Goal: Check status: Check status

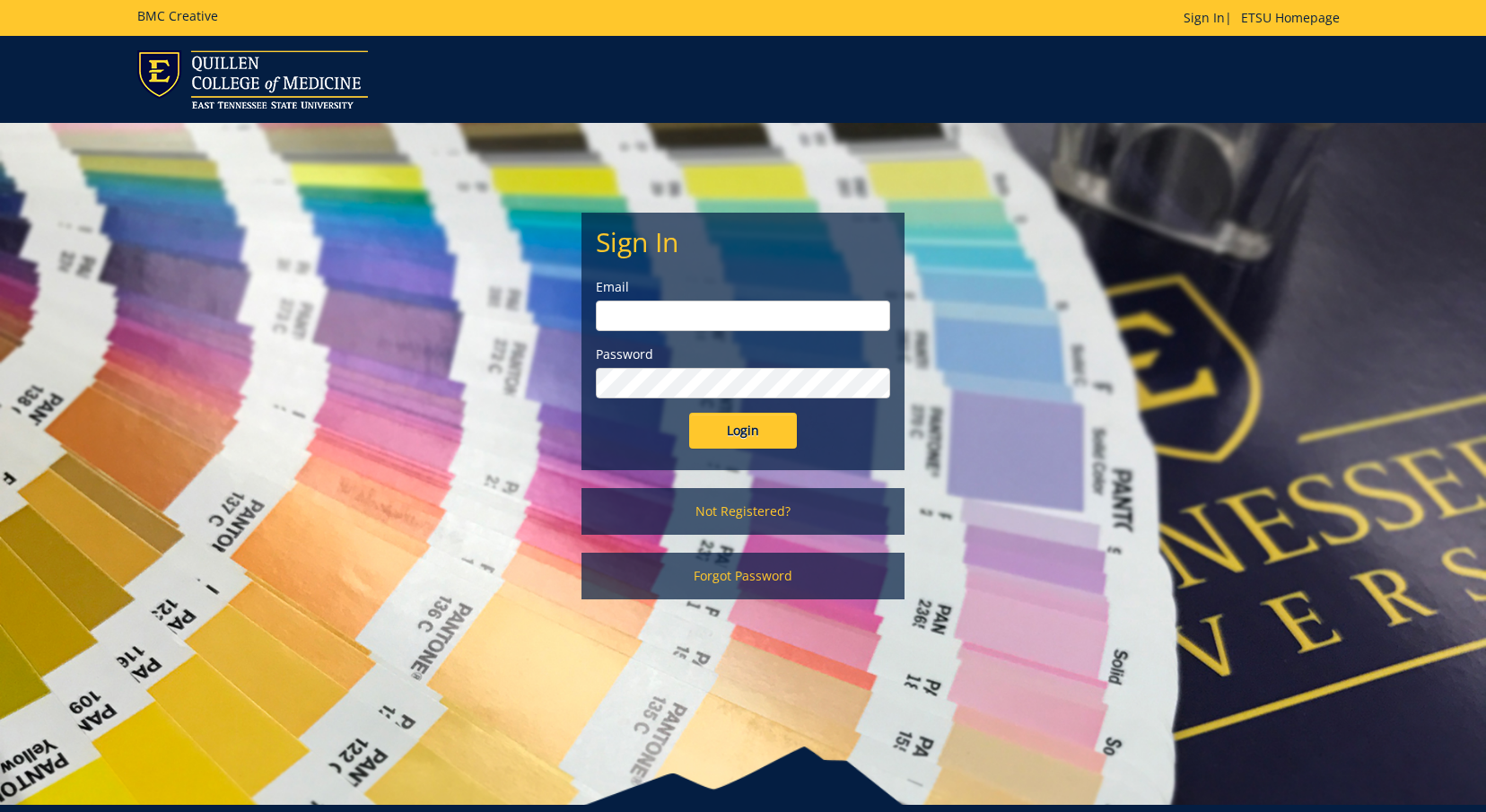
click at [736, 310] on input "email" at bounding box center [743, 316] width 294 height 31
type input "[EMAIL_ADDRESS][DOMAIN_NAME]"
click at [730, 430] on input "Login" at bounding box center [743, 430] width 108 height 36
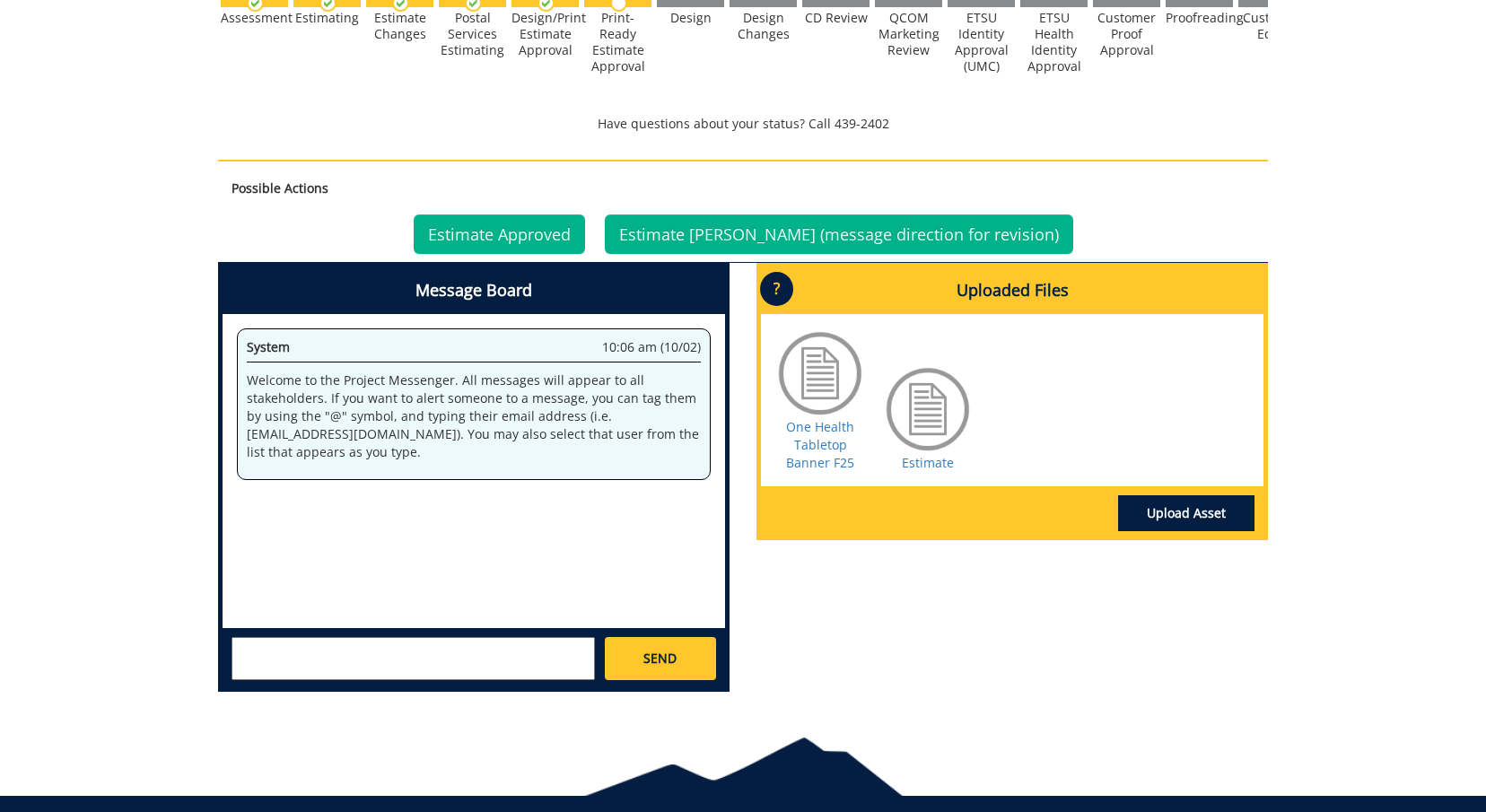
scroll to position [575, 0]
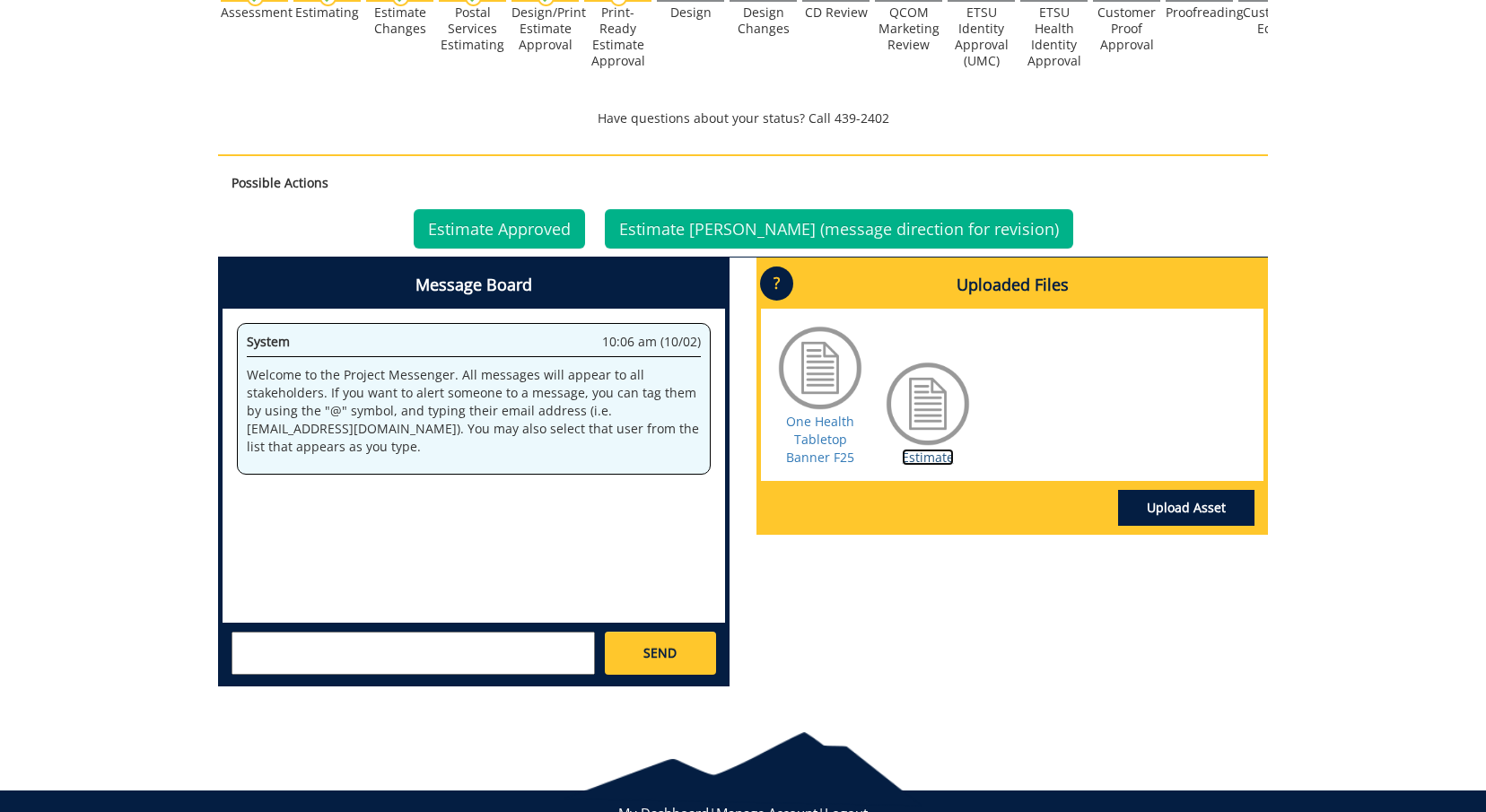
click at [908, 452] on link "Estimate" at bounding box center [928, 456] width 52 height 17
click at [557, 228] on link "Estimate Approved" at bounding box center [499, 229] width 171 height 40
